Goal: Task Accomplishment & Management: Manage account settings

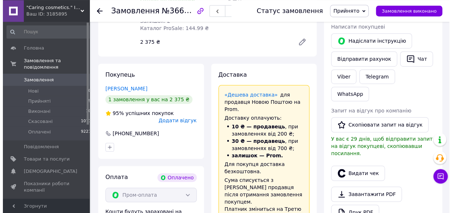
scroll to position [159, 0]
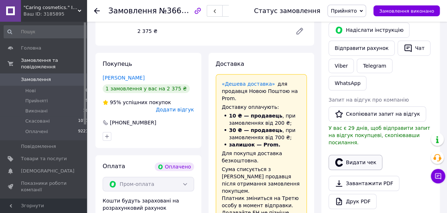
click at [360, 155] on button "Видати чек" at bounding box center [355, 162] width 54 height 15
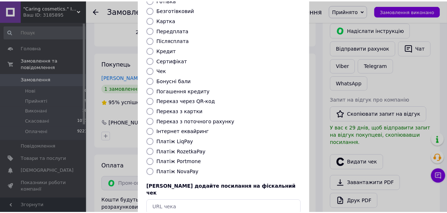
scroll to position [79, 0]
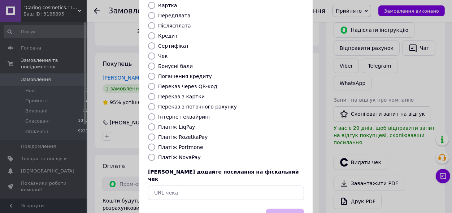
click at [194, 134] on label "Платіж RozetkaPay" at bounding box center [182, 137] width 49 height 6
click at [155, 133] on input "Платіж RozetkaPay" at bounding box center [151, 136] width 7 height 7
radio input "true"
click at [283, 208] on button "Вибрати" at bounding box center [285, 216] width 38 height 16
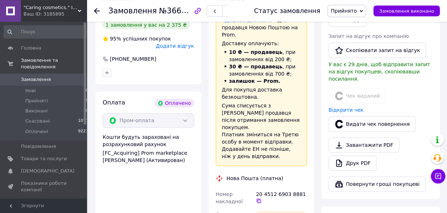
scroll to position [199, 0]
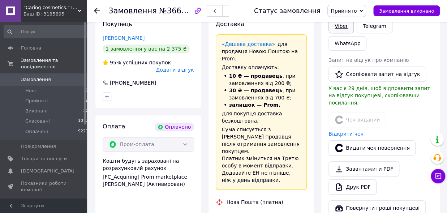
click at [340, 26] on link "Viber" at bounding box center [340, 26] width 25 height 14
click at [410, 11] on span "Замовлення виконано" at bounding box center [406, 10] width 55 height 5
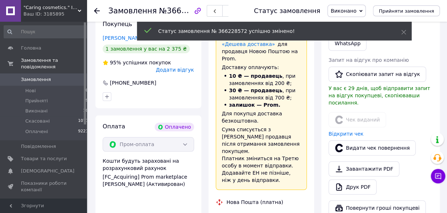
scroll to position [61, 0]
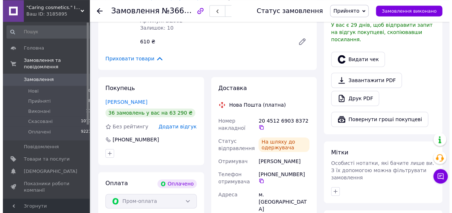
scroll to position [238, 0]
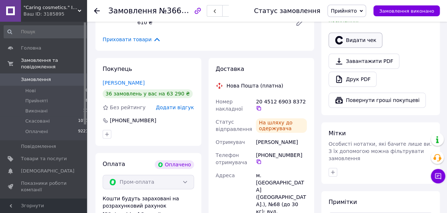
click at [367, 33] on button "Видати чек" at bounding box center [355, 40] width 54 height 15
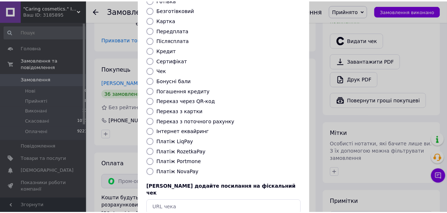
scroll to position [79, 0]
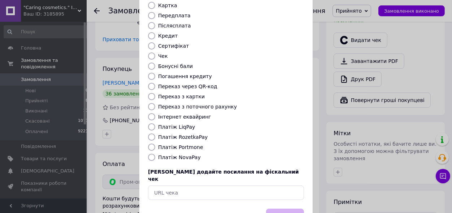
click at [194, 134] on label "Платіж RozetkaPay" at bounding box center [182, 137] width 49 height 6
click at [155, 133] on input "Платіж RozetkaPay" at bounding box center [151, 136] width 7 height 7
radio input "true"
click at [282, 208] on button "Вибрати" at bounding box center [285, 216] width 38 height 16
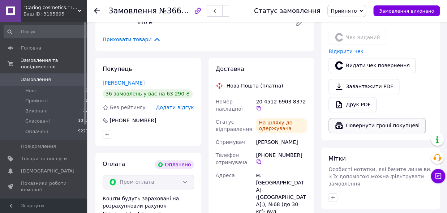
scroll to position [159, 0]
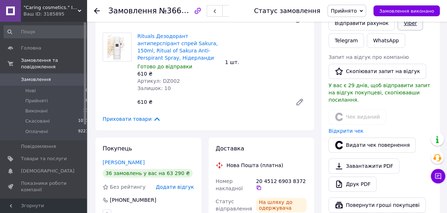
click at [407, 24] on link "Viber" at bounding box center [409, 23] width 25 height 14
click at [262, 185] on icon at bounding box center [259, 188] width 6 height 6
click at [420, 8] on span "Замовлення виконано" at bounding box center [406, 10] width 55 height 5
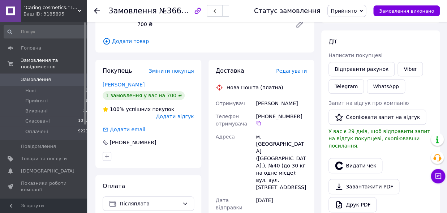
scroll to position [79, 0]
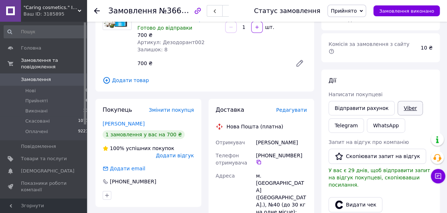
click at [403, 101] on link "Viber" at bounding box center [409, 108] width 25 height 14
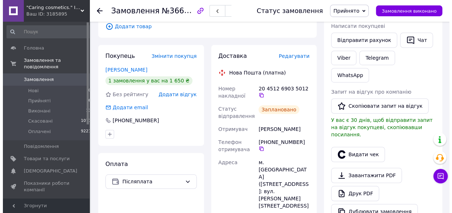
scroll to position [159, 0]
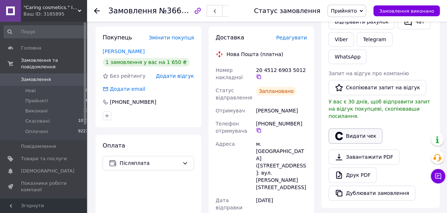
click at [352, 128] on button "Видати чек" at bounding box center [355, 135] width 54 height 15
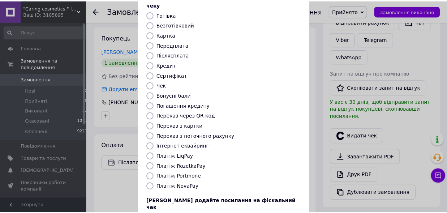
scroll to position [79, 0]
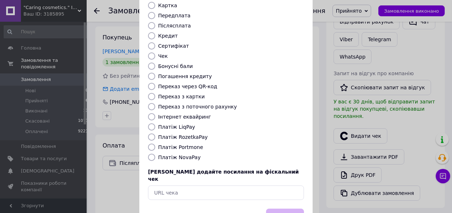
click at [179, 154] on label "Платіж NovaPay" at bounding box center [179, 157] width 43 height 6
click at [155, 154] on input "Платіж NovaPay" at bounding box center [151, 157] width 7 height 7
radio input "true"
click at [289, 208] on button "Вибрати" at bounding box center [285, 216] width 38 height 16
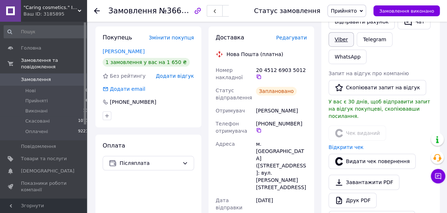
click at [341, 38] on link "Viber" at bounding box center [340, 39] width 25 height 14
click at [201, 209] on div "Покупець Змінити покупця Сенюк Віра 1 замовлення у вас на 1 650 ₴ Без рейтингу …" at bounding box center [148, 194] width 113 height 336
click at [262, 74] on icon at bounding box center [259, 77] width 6 height 6
click at [423, 10] on span "Замовлення виконано" at bounding box center [406, 10] width 55 height 5
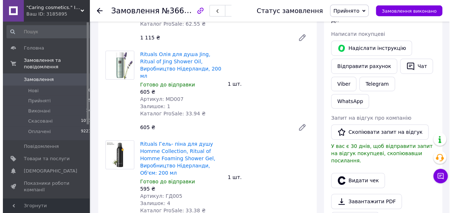
scroll to position [159, 0]
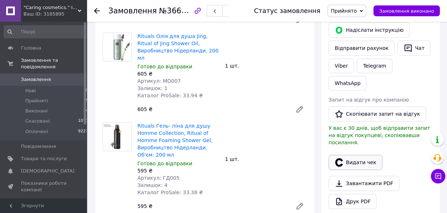
click at [364, 155] on button "Видати чек" at bounding box center [355, 162] width 54 height 15
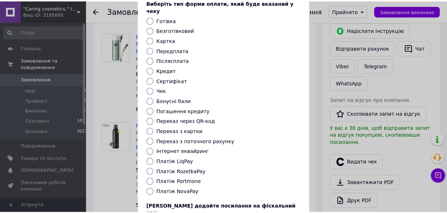
scroll to position [79, 0]
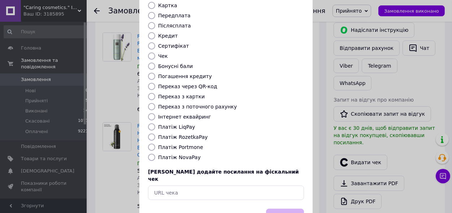
click at [194, 134] on label "Платіж RozetkaPay" at bounding box center [182, 137] width 49 height 6
click at [155, 133] on input "Платіж RozetkaPay" at bounding box center [151, 136] width 7 height 7
radio input "true"
click at [289, 208] on button "Вибрати" at bounding box center [285, 216] width 38 height 16
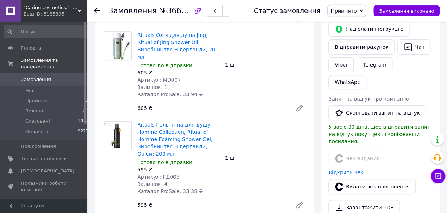
scroll to position [159, 0]
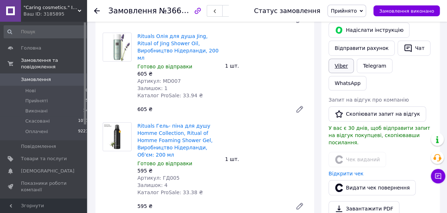
click at [342, 64] on link "Viber" at bounding box center [340, 66] width 25 height 14
click at [202, 208] on div "Товари в замовленні (3) Rituals Мило для рук Jing, 600 мл, Ritual of Jing, Refi…" at bounding box center [204, 78] width 219 height 312
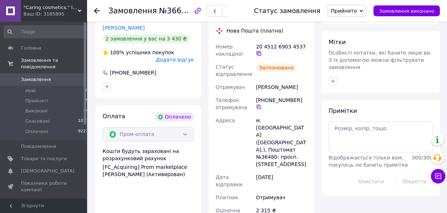
click at [262, 50] on icon at bounding box center [259, 53] width 6 height 6
click at [203, 209] on div "Покупець Шиманська Інна 2 замовлення у вас на 3 430 ₴ 100% успішних покупок Дод…" at bounding box center [148, 137] width 113 height 268
click at [412, 10] on span "Замовлення виконано" at bounding box center [406, 10] width 55 height 5
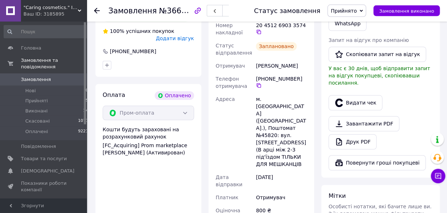
scroll to position [238, 0]
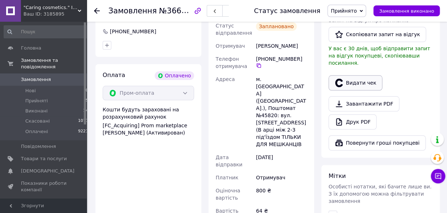
click at [363, 75] on button "Видати чек" at bounding box center [355, 82] width 54 height 15
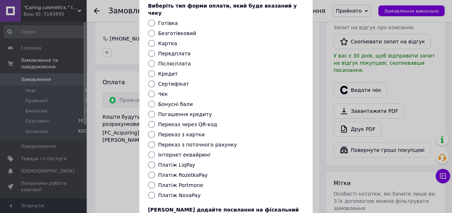
scroll to position [79, 0]
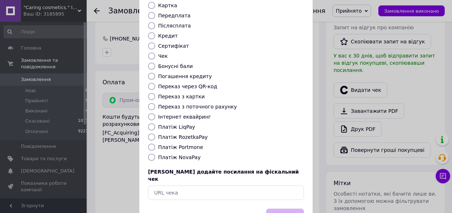
click at [187, 134] on label "Платіж RozetkaPay" at bounding box center [182, 137] width 49 height 6
click at [155, 133] on input "Платіж RozetkaPay" at bounding box center [151, 136] width 7 height 7
radio input "true"
click at [283, 208] on button "Вибрати" at bounding box center [285, 216] width 38 height 16
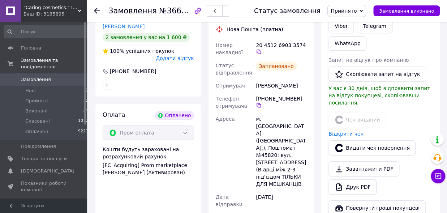
scroll to position [159, 0]
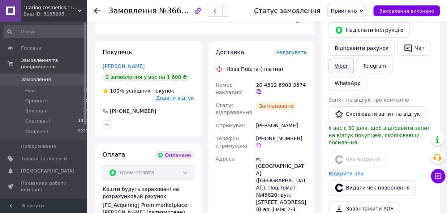
click at [341, 65] on link "Viber" at bounding box center [340, 66] width 25 height 14
click at [204, 206] on div "Покупець [PERSON_NAME] 2 замовлення у вас на 1 600 ₴ 100% успішних покупок Дода…" at bounding box center [148, 186] width 113 height 290
click at [262, 88] on icon at bounding box center [259, 91] width 6 height 6
click at [228, 207] on div "Адреса" at bounding box center [234, 191] width 40 height 78
click at [420, 10] on span "Замовлення виконано" at bounding box center [406, 10] width 55 height 5
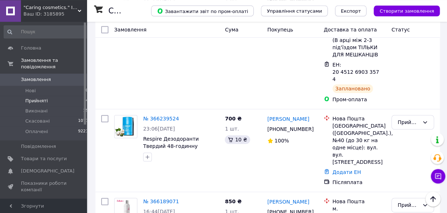
scroll to position [258, 0]
